Goal: Task Accomplishment & Management: Complete application form

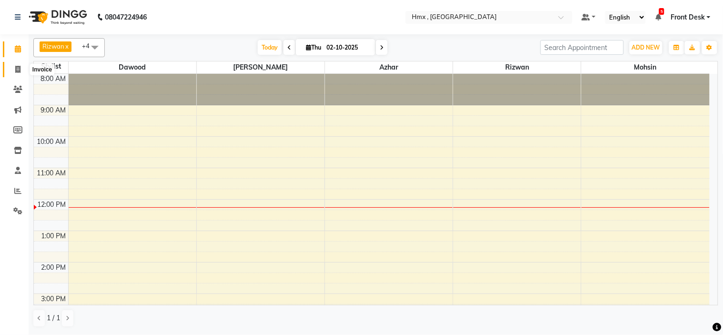
click at [13, 69] on span at bounding box center [18, 69] width 17 height 11
select select "5711"
select select "service"
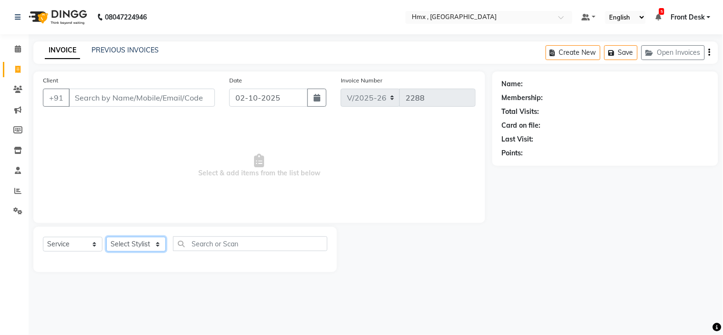
click at [143, 239] on select "Select Stylist [PERSON_NAME] [PERSON_NAME] Front Desk Kaikasha [PERSON_NAME] [P…" at bounding box center [136, 244] width 60 height 15
select select "81996"
click at [106, 237] on select "Select Stylist [PERSON_NAME] [PERSON_NAME] Front Desk Kaikasha [PERSON_NAME] [P…" at bounding box center [136, 244] width 60 height 15
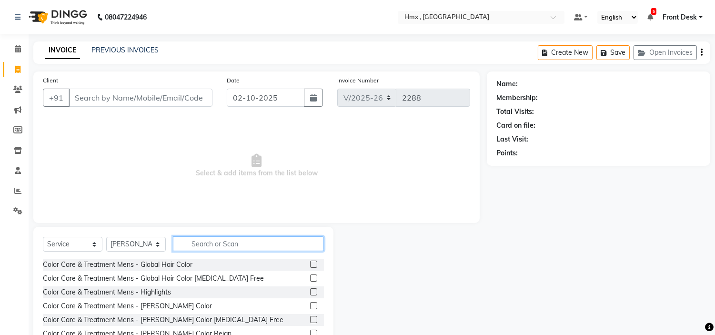
click at [216, 241] on input "text" at bounding box center [248, 243] width 151 height 15
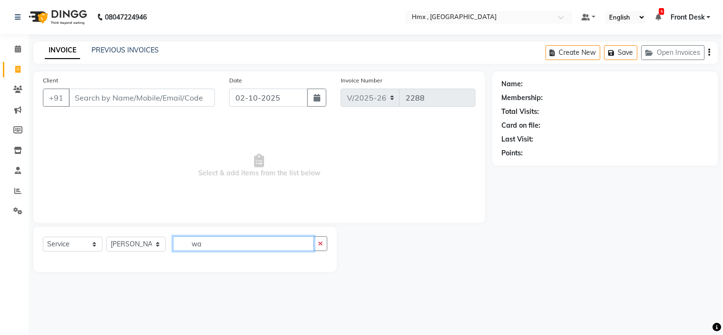
type input "w"
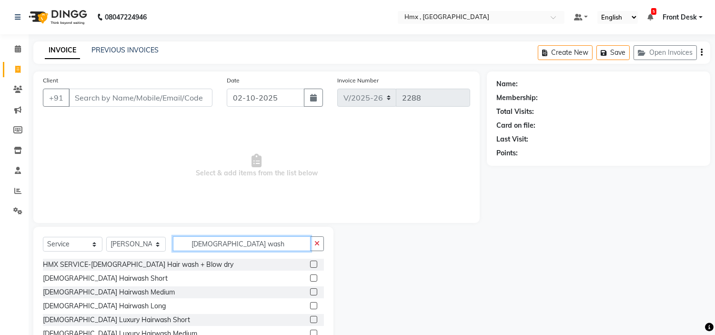
type input "[DEMOGRAPHIC_DATA] wash"
click at [189, 101] on input "Client" at bounding box center [141, 98] width 144 height 18
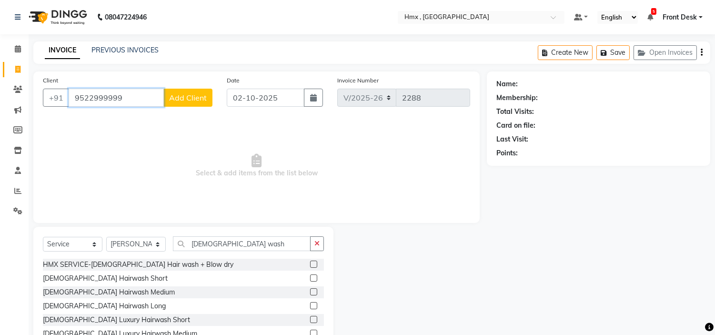
type input "9522999999"
click at [194, 96] on span "Add Client" at bounding box center [188, 98] width 38 height 10
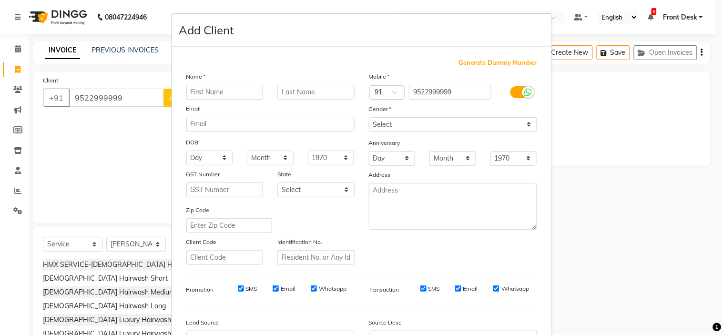
click at [217, 87] on input "text" at bounding box center [224, 92] width 77 height 15
type input "shreya"
click at [446, 132] on div "Mobile Country Code × 91 9522999999 Gender Select [DEMOGRAPHIC_DATA] [DEMOGRAPH…" at bounding box center [453, 167] width 183 height 193
click at [470, 121] on select "Select [DEMOGRAPHIC_DATA] [DEMOGRAPHIC_DATA] Other Prefer Not To Say" at bounding box center [453, 124] width 168 height 15
select select "[DEMOGRAPHIC_DATA]"
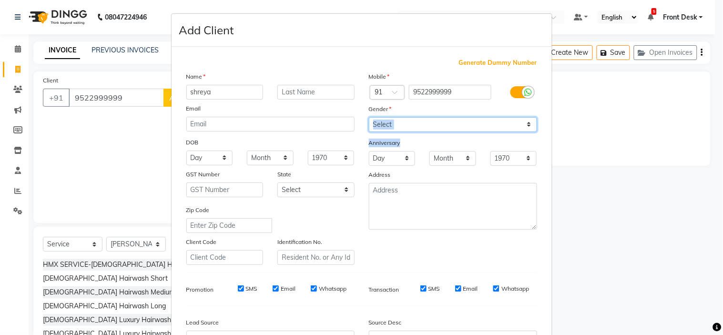
click at [369, 117] on select "Select [DEMOGRAPHIC_DATA] [DEMOGRAPHIC_DATA] Other Prefer Not To Say" at bounding box center [453, 124] width 168 height 15
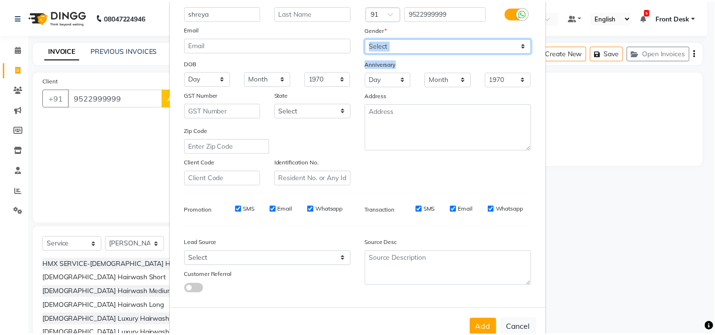
scroll to position [105, 0]
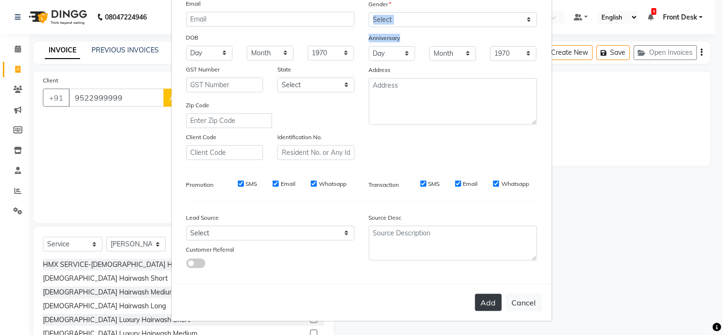
click at [490, 299] on button "Add" at bounding box center [488, 302] width 27 height 17
select select
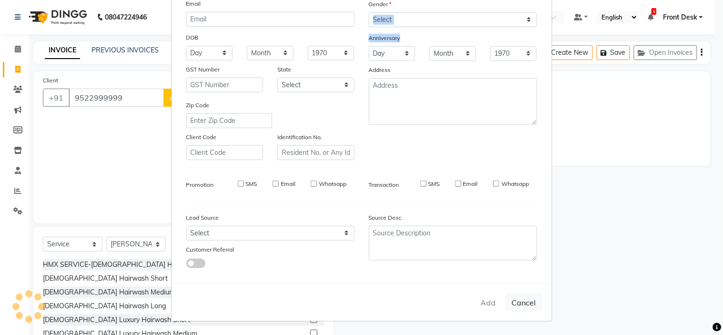
select select
checkbox input "false"
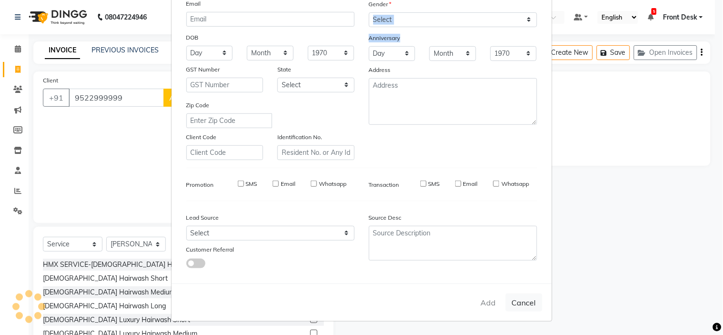
checkbox input "false"
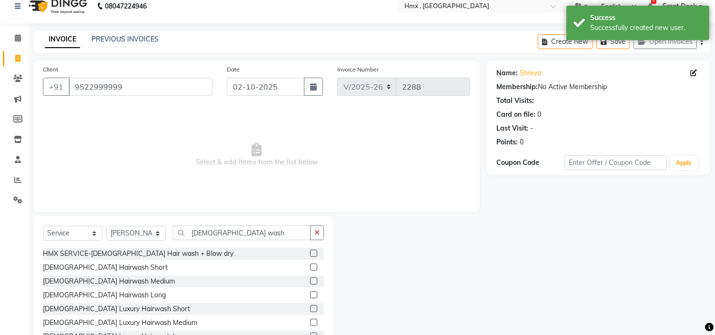
scroll to position [46, 0]
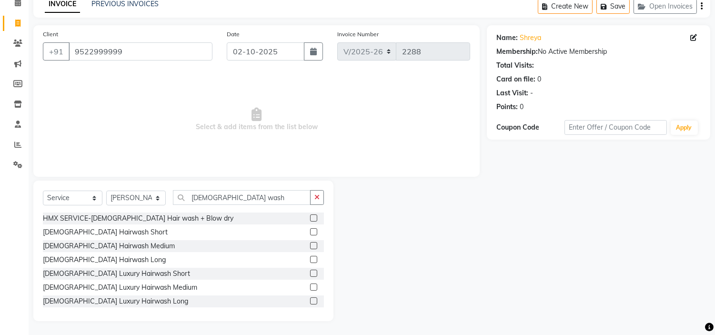
click at [310, 273] on label at bounding box center [313, 273] width 7 height 7
click at [310, 273] on input "checkbox" at bounding box center [313, 274] width 6 height 6
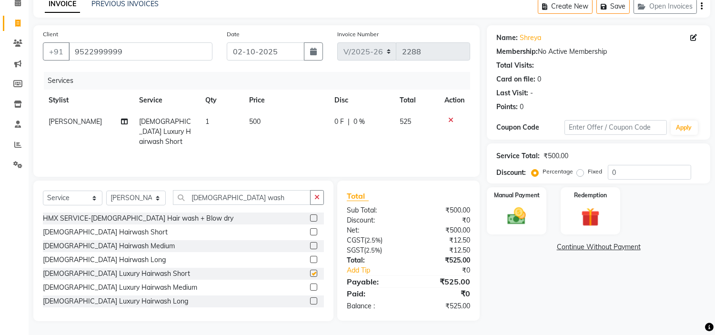
checkbox input "false"
click at [521, 213] on img at bounding box center [516, 216] width 31 height 22
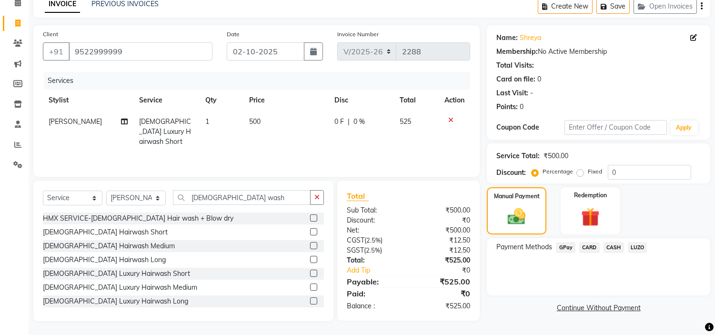
click at [609, 249] on span "CASH" at bounding box center [614, 247] width 20 height 11
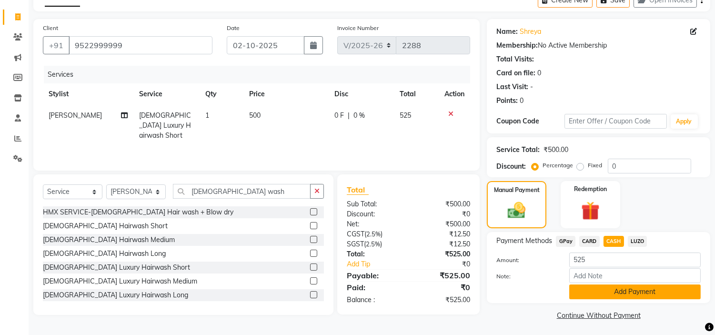
scroll to position [54, 0]
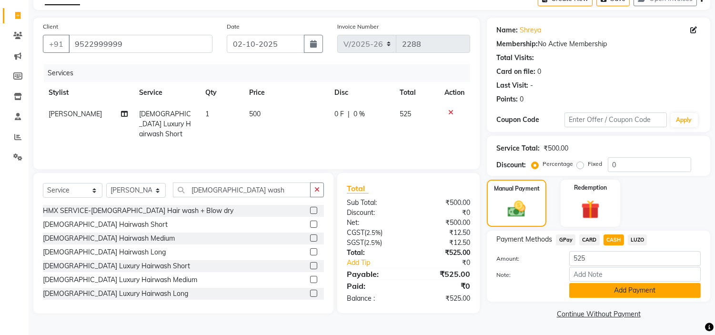
click at [623, 292] on button "Add Payment" at bounding box center [635, 290] width 132 height 15
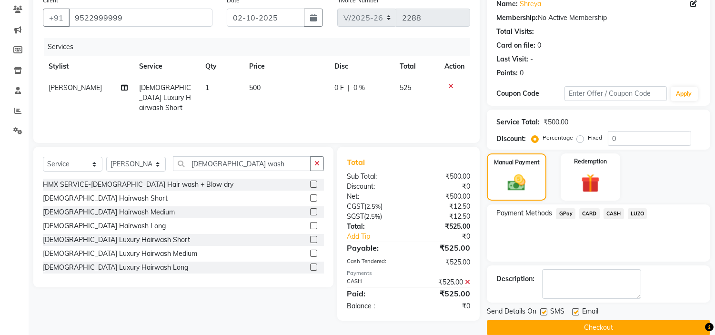
scroll to position [93, 0]
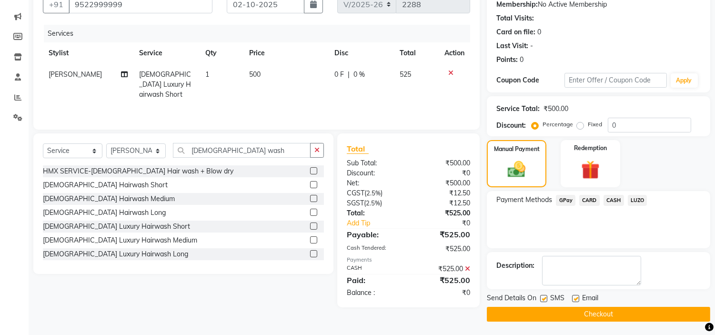
click at [580, 307] on button "Checkout" at bounding box center [599, 314] width 224 height 15
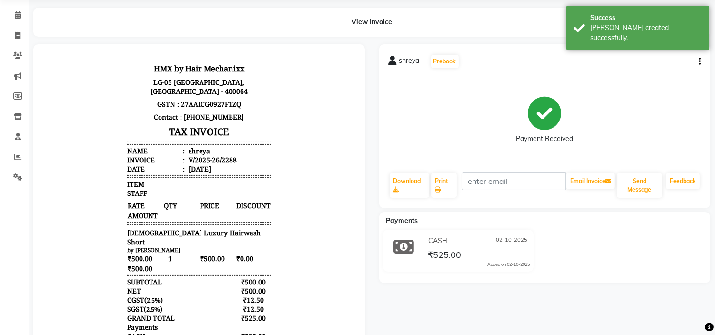
scroll to position [53, 0]
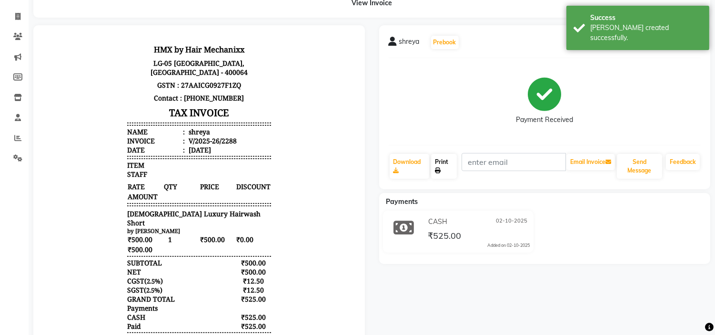
click at [440, 164] on link "Print" at bounding box center [444, 166] width 26 height 25
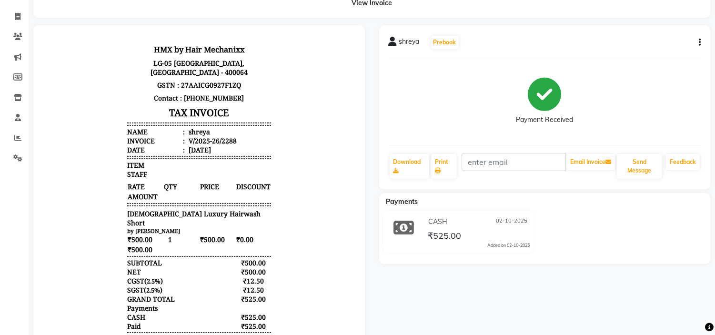
click at [187, 133] on div "shreya" at bounding box center [198, 131] width 23 height 9
copy div "shreya"
drag, startPoint x: 121, startPoint y: 215, endPoint x: 219, endPoint y: 208, distance: 98.9
click at [219, 209] on div "[DEMOGRAPHIC_DATA] Luxury Hairwash Short" at bounding box center [199, 218] width 144 height 18
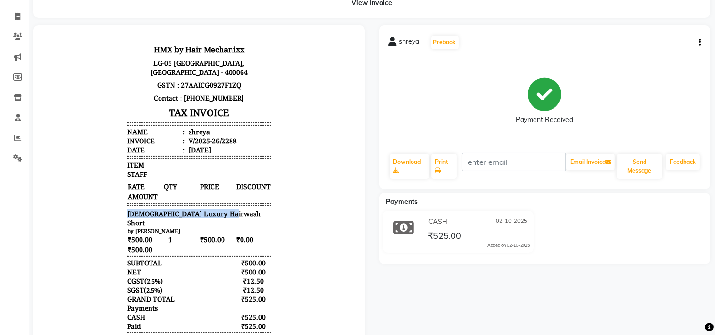
copy span "[DEMOGRAPHIC_DATA] Luxury Hairwash Short"
click at [223, 136] on div "V/2025-26/2288" at bounding box center [212, 140] width 50 height 9
copy div "2288"
click at [26, 12] on div "View Invoice" at bounding box center [371, 3] width 691 height 29
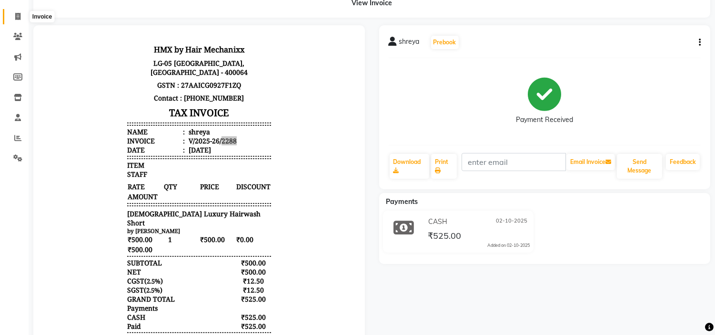
click at [18, 17] on icon at bounding box center [17, 16] width 5 height 7
select select "service"
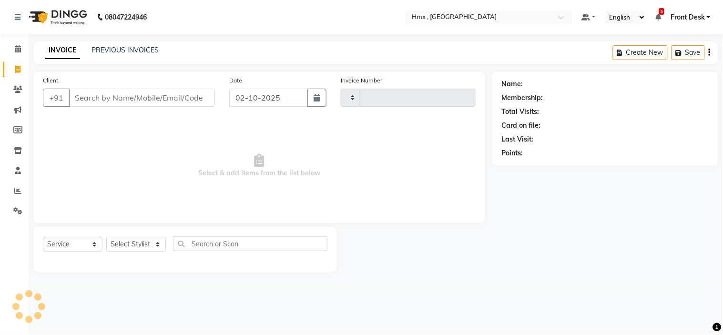
type input "2289"
select select "5711"
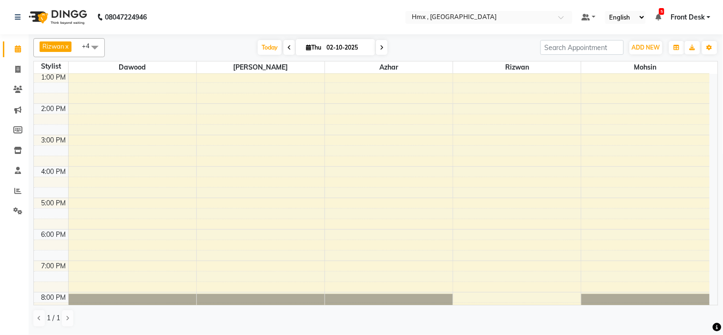
scroll to position [106, 0]
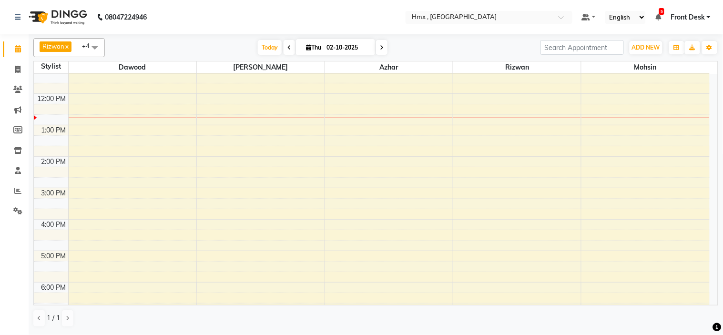
click at [109, 143] on div "8:00 AM 9:00 AM 10:00 AM 11:00 AM 12:00 PM 1:00 PM 2:00 PM 3:00 PM 4:00 PM 5:00…" at bounding box center [372, 188] width 676 height 440
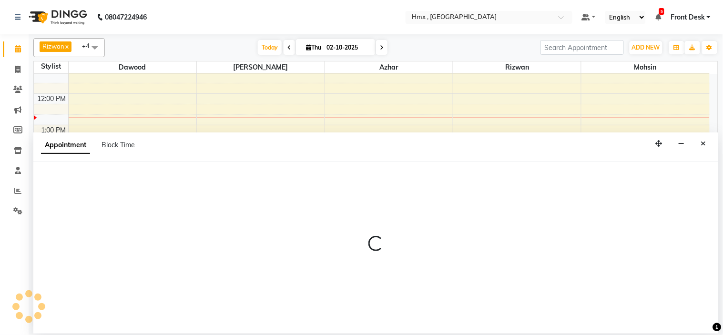
select select "39095"
select select "tentative"
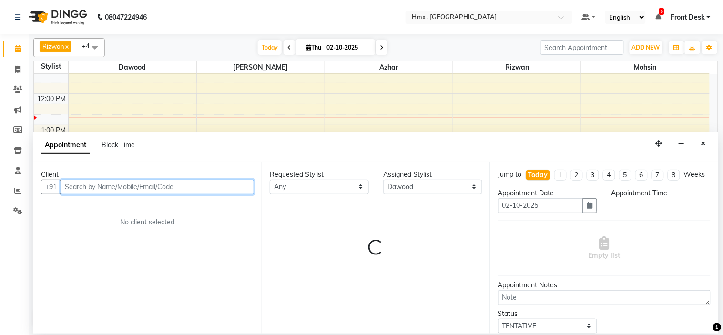
select select "795"
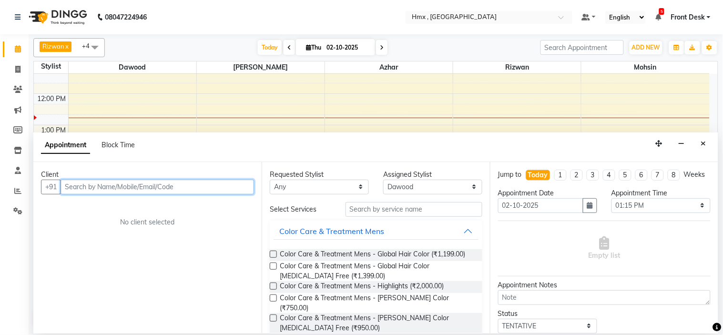
paste input "7303527275"
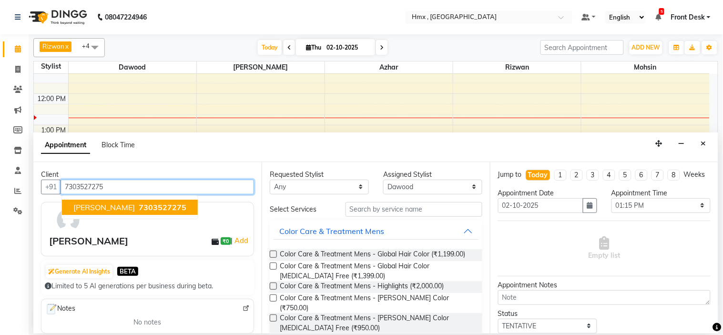
click at [144, 203] on span "7303527275" at bounding box center [163, 208] width 48 height 10
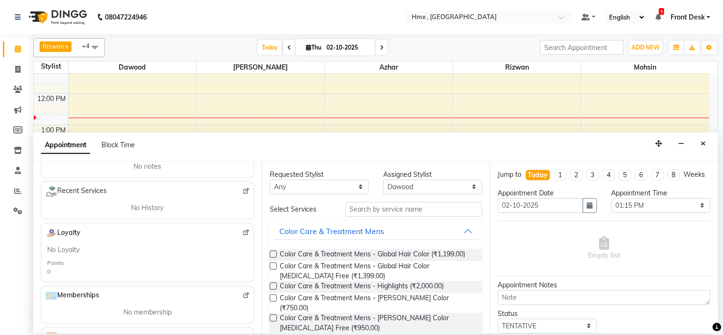
scroll to position [159, 0]
type input "7303527275"
click at [243, 189] on img at bounding box center [246, 188] width 7 height 7
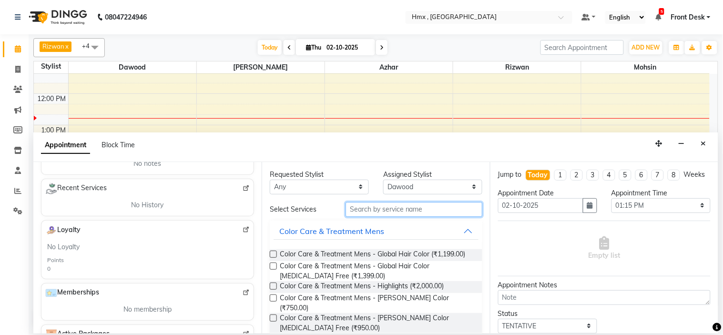
click at [379, 210] on input "text" at bounding box center [413, 209] width 137 height 15
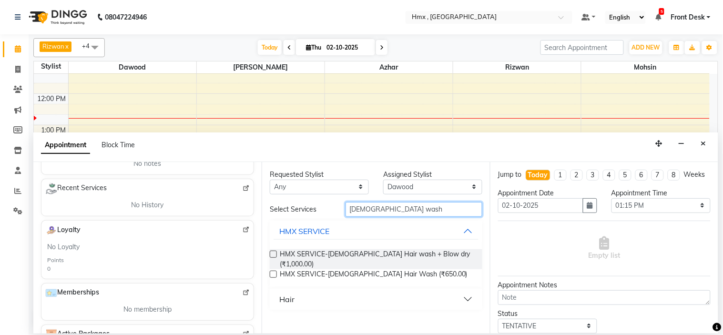
type input "[DEMOGRAPHIC_DATA] wash"
click at [468, 293] on button "Hair" at bounding box center [376, 299] width 205 height 17
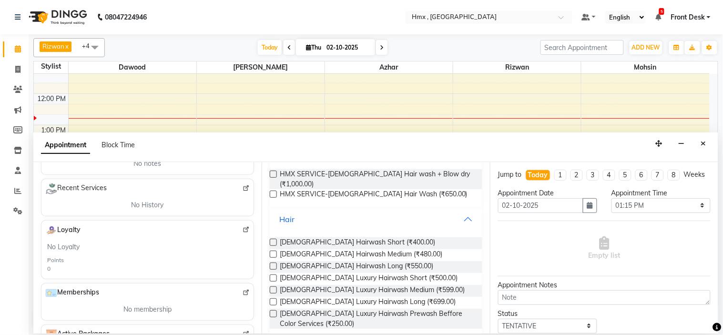
scroll to position [82, 0]
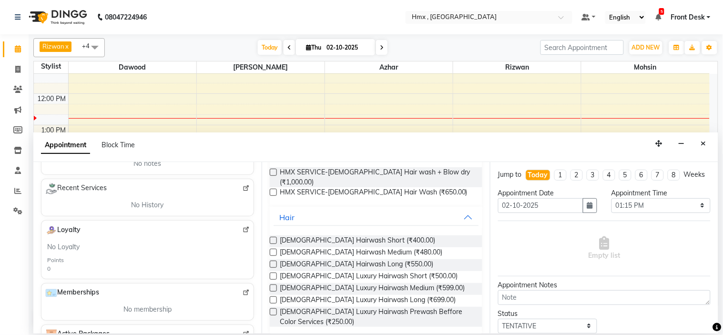
click at [272, 284] on label at bounding box center [273, 287] width 7 height 7
click at [272, 286] on input "checkbox" at bounding box center [273, 289] width 6 height 6
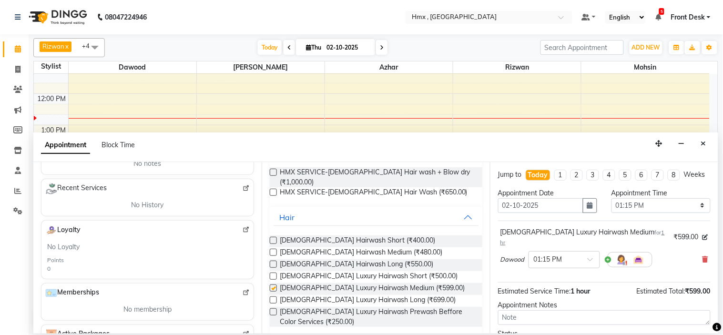
checkbox input "false"
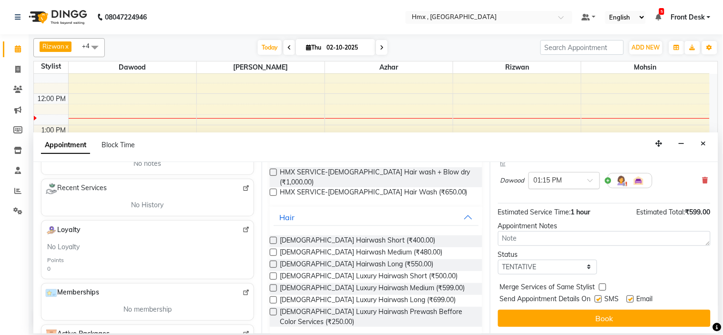
click at [591, 178] on span at bounding box center [594, 183] width 12 height 10
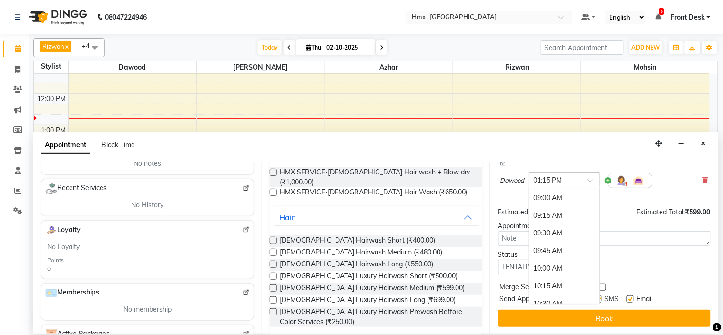
scroll to position [299, 0]
click at [577, 219] on div "01:30 PM" at bounding box center [564, 217] width 71 height 18
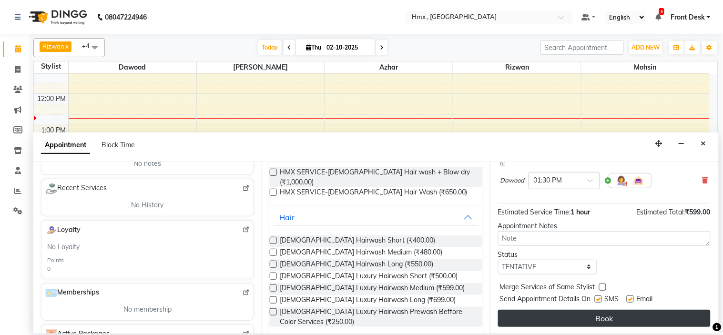
click at [636, 313] on button "Book" at bounding box center [604, 318] width 213 height 17
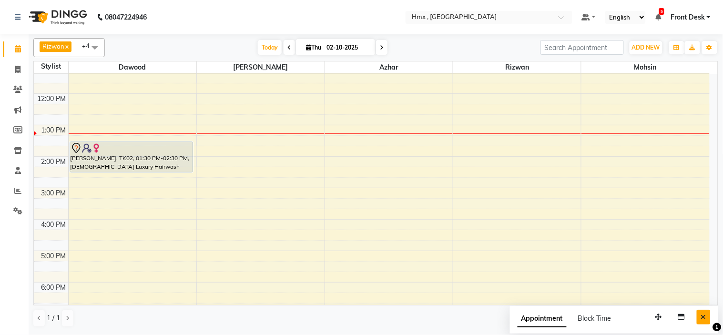
click at [708, 315] on button "Close" at bounding box center [704, 317] width 14 height 15
click at [93, 175] on div "8:00 AM 9:00 AM 10:00 AM 11:00 AM 12:00 PM 1:00 PM 2:00 PM 3:00 PM 4:00 PM 5:00…" at bounding box center [372, 188] width 676 height 440
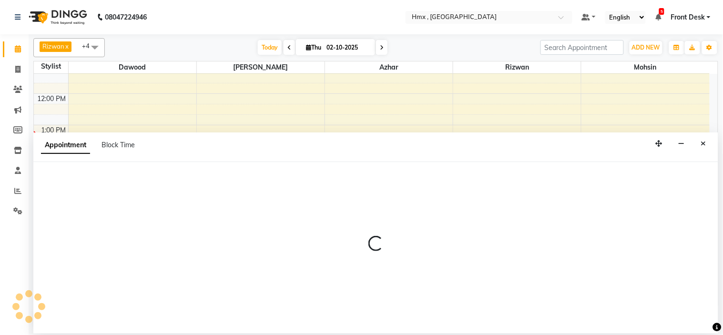
select select "39095"
select select "tentative"
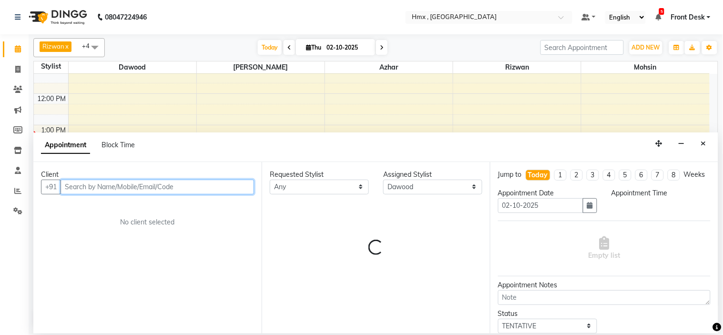
select select "855"
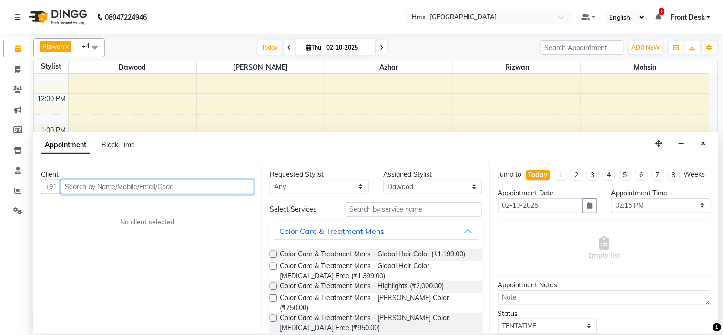
click at [158, 182] on input "text" at bounding box center [157, 187] width 193 height 15
click at [72, 188] on input "09324783595" at bounding box center [138, 187] width 154 height 15
type input "9324783595"
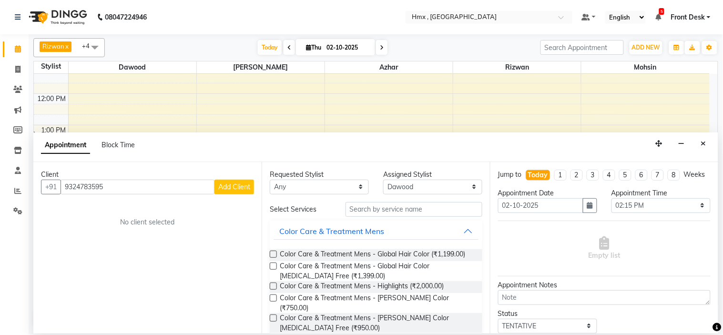
click at [223, 190] on span "Add Client" at bounding box center [234, 187] width 32 height 9
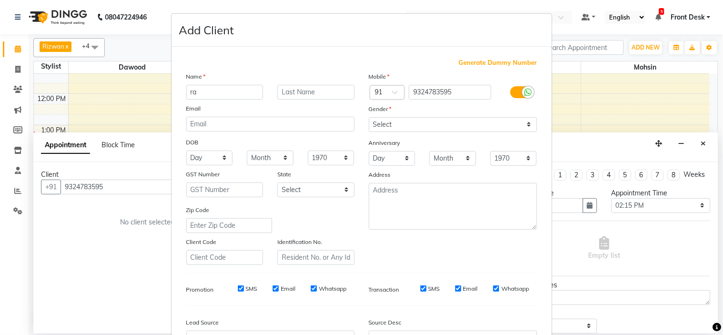
type input "r"
type input "Ranjay"
type input "Nair"
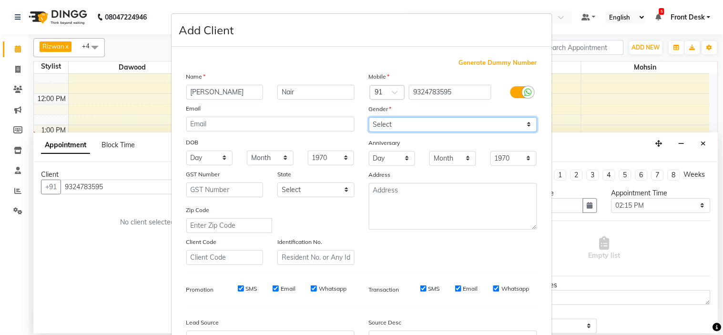
click at [393, 124] on select "Select [DEMOGRAPHIC_DATA] [DEMOGRAPHIC_DATA] Other Prefer Not To Say" at bounding box center [453, 124] width 168 height 15
select select "male"
click at [369, 117] on select "Select [DEMOGRAPHIC_DATA] [DEMOGRAPHIC_DATA] Other Prefer Not To Say" at bounding box center [453, 124] width 168 height 15
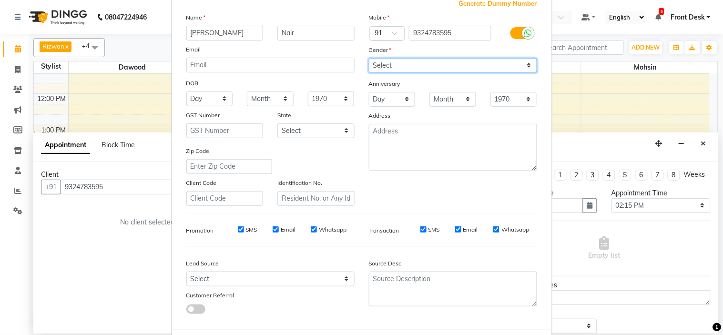
scroll to position [105, 0]
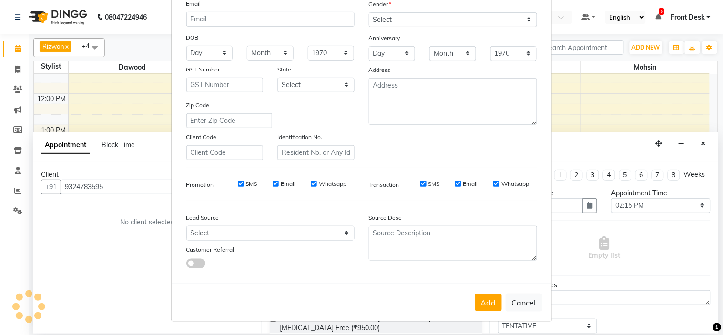
click at [480, 302] on button "Add" at bounding box center [488, 302] width 27 height 17
select select
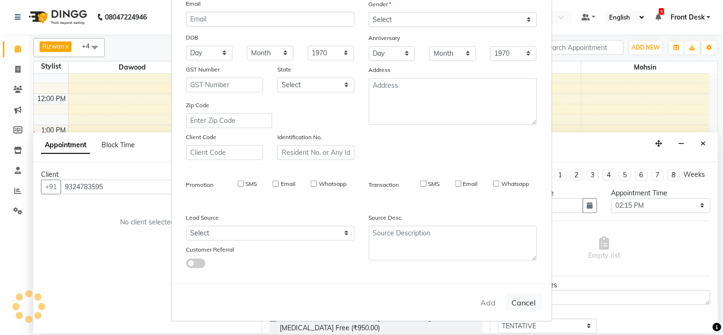
select select
checkbox input "false"
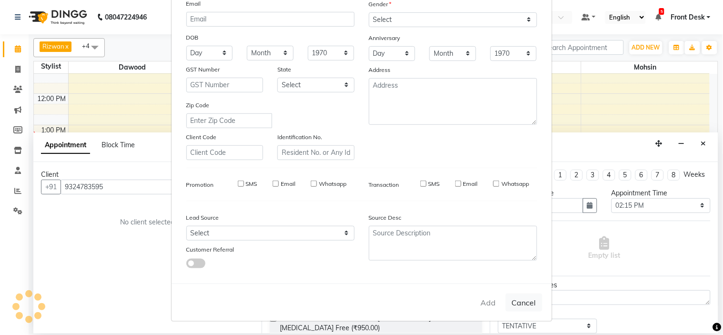
checkbox input "false"
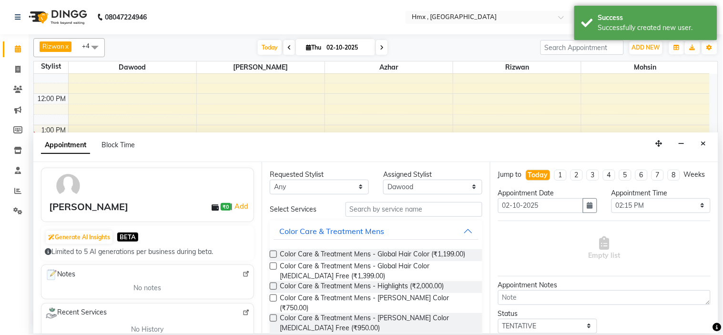
scroll to position [53, 0]
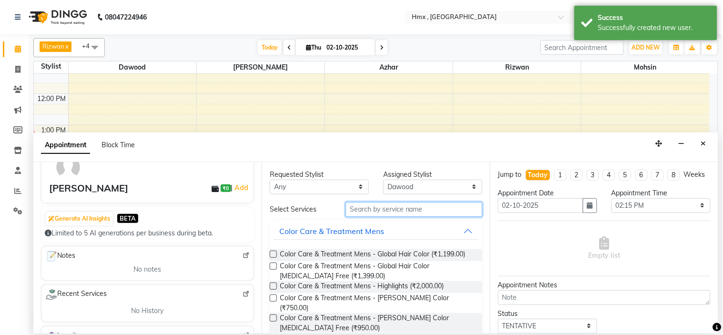
click at [394, 211] on input "text" at bounding box center [413, 209] width 137 height 15
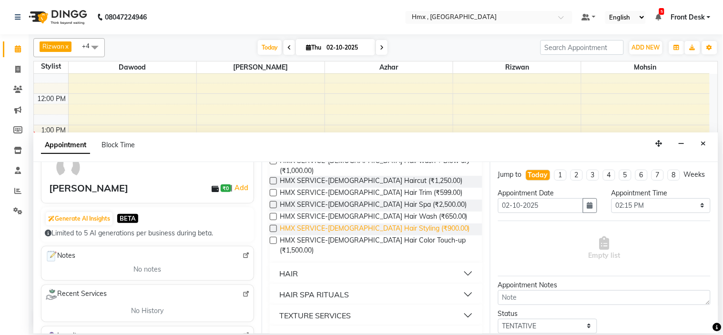
scroll to position [106, 0]
type input "male hair"
click at [458, 264] on button "HAIR" at bounding box center [376, 272] width 205 height 17
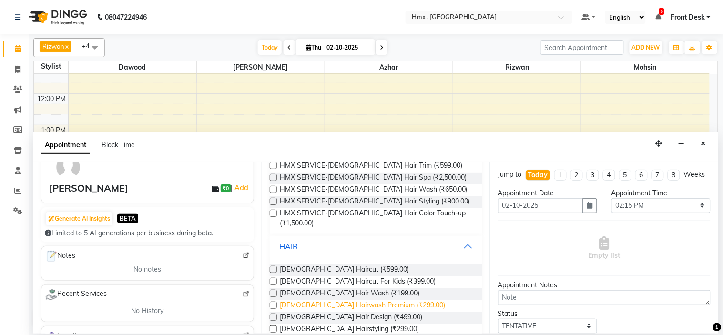
scroll to position [159, 0]
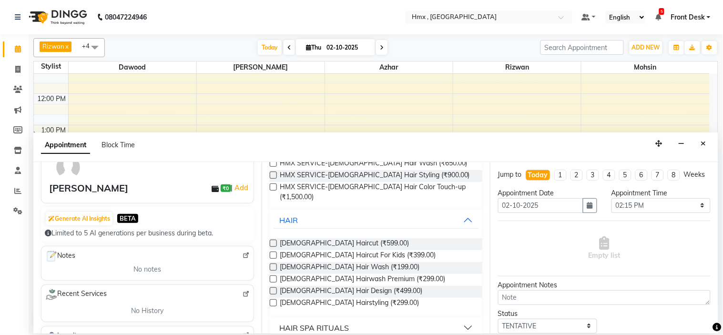
click at [275, 240] on label at bounding box center [273, 243] width 7 height 7
click at [275, 241] on input "checkbox" at bounding box center [273, 244] width 6 height 6
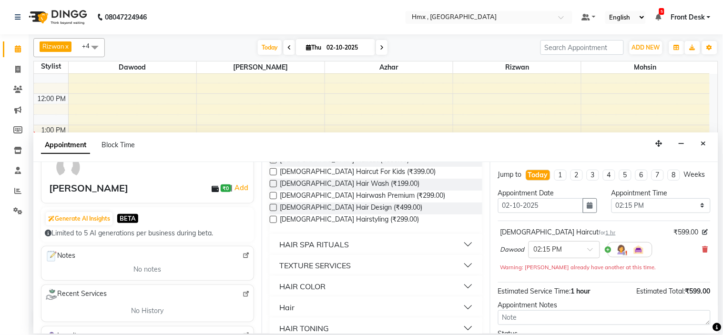
checkbox input "false"
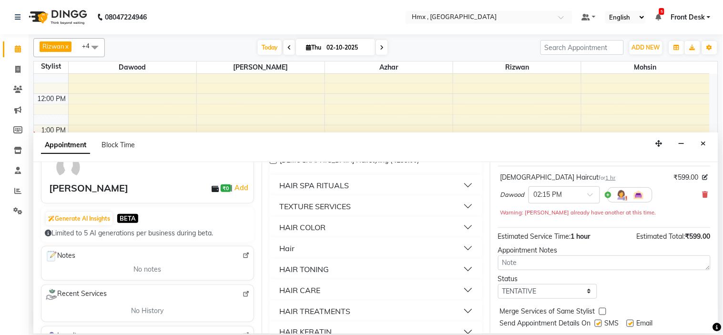
scroll to position [36, 0]
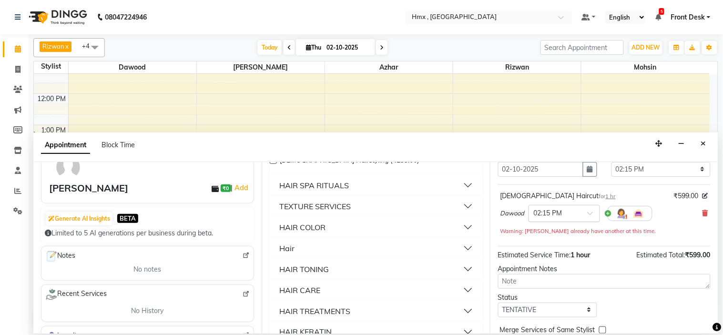
click at [593, 221] on span at bounding box center [594, 216] width 12 height 10
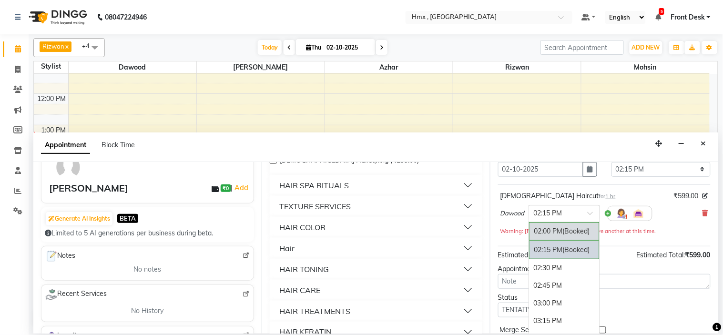
scroll to position [373, 0]
click at [556, 258] on div "02:30 PM" at bounding box center [564, 250] width 71 height 18
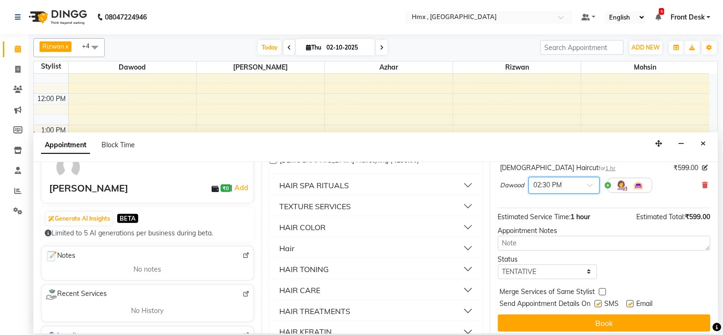
scroll to position [79, 0]
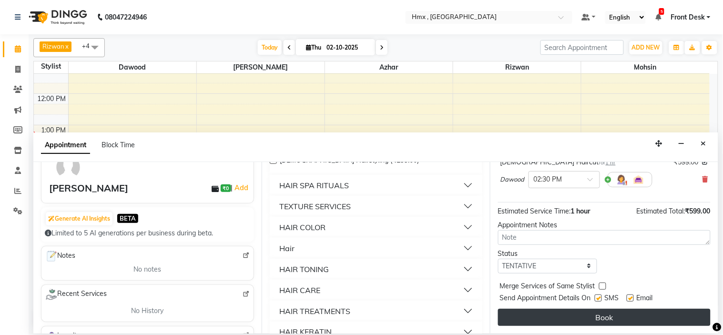
click at [596, 312] on button "Book" at bounding box center [604, 317] width 213 height 17
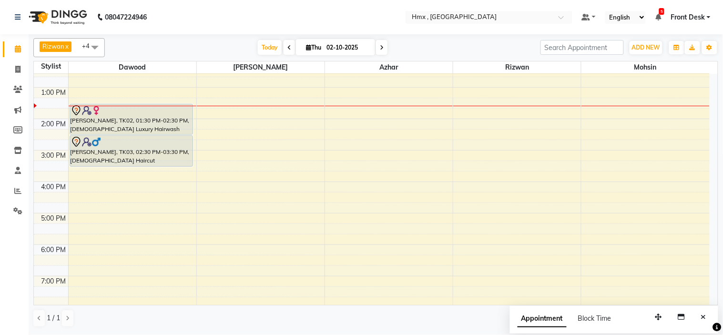
scroll to position [159, 0]
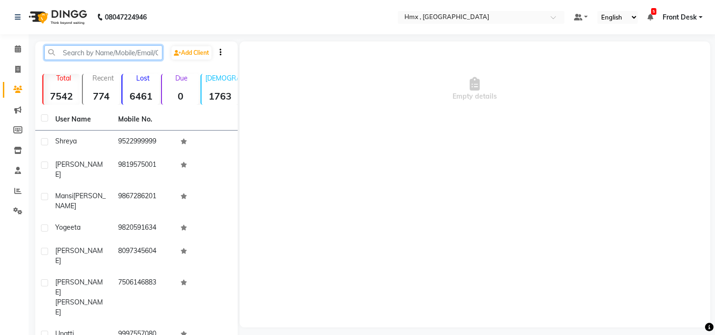
click at [142, 54] on input "text" at bounding box center [103, 52] width 118 height 15
paste input "7303527275"
type input "7303527275"
